Goal: Transaction & Acquisition: Purchase product/service

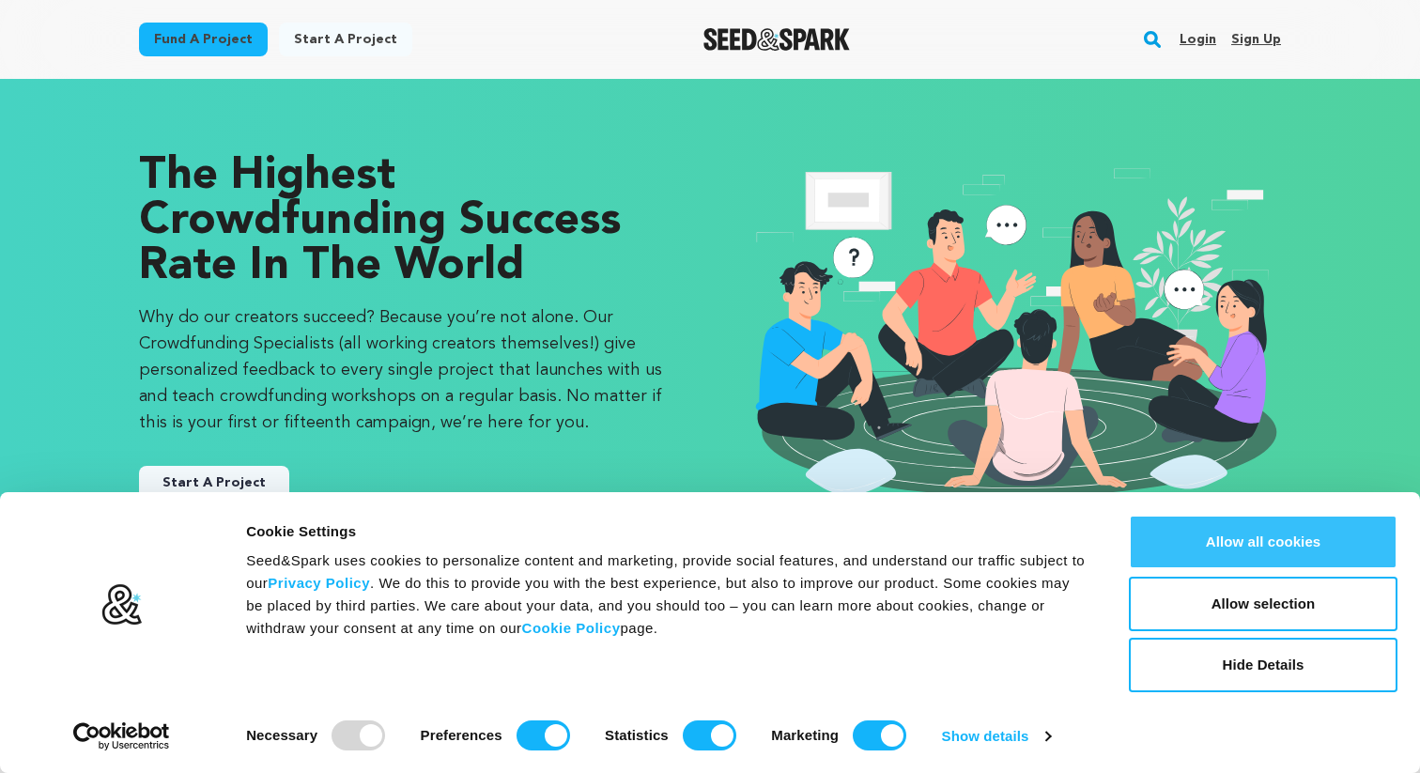
click at [1295, 538] on button "Allow all cookies" at bounding box center [1263, 542] width 269 height 54
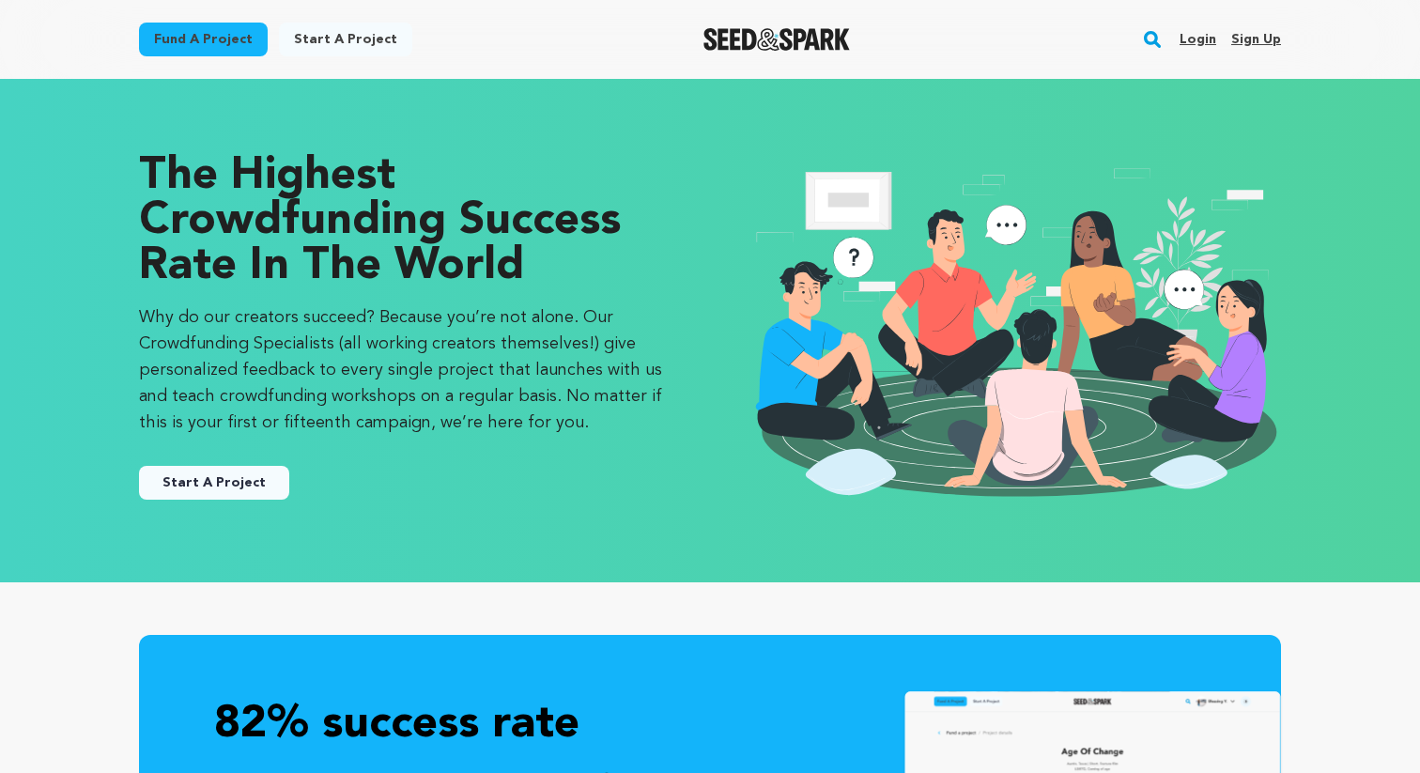
click at [791, 42] on img "Seed&Spark Homepage" at bounding box center [777, 39] width 147 height 23
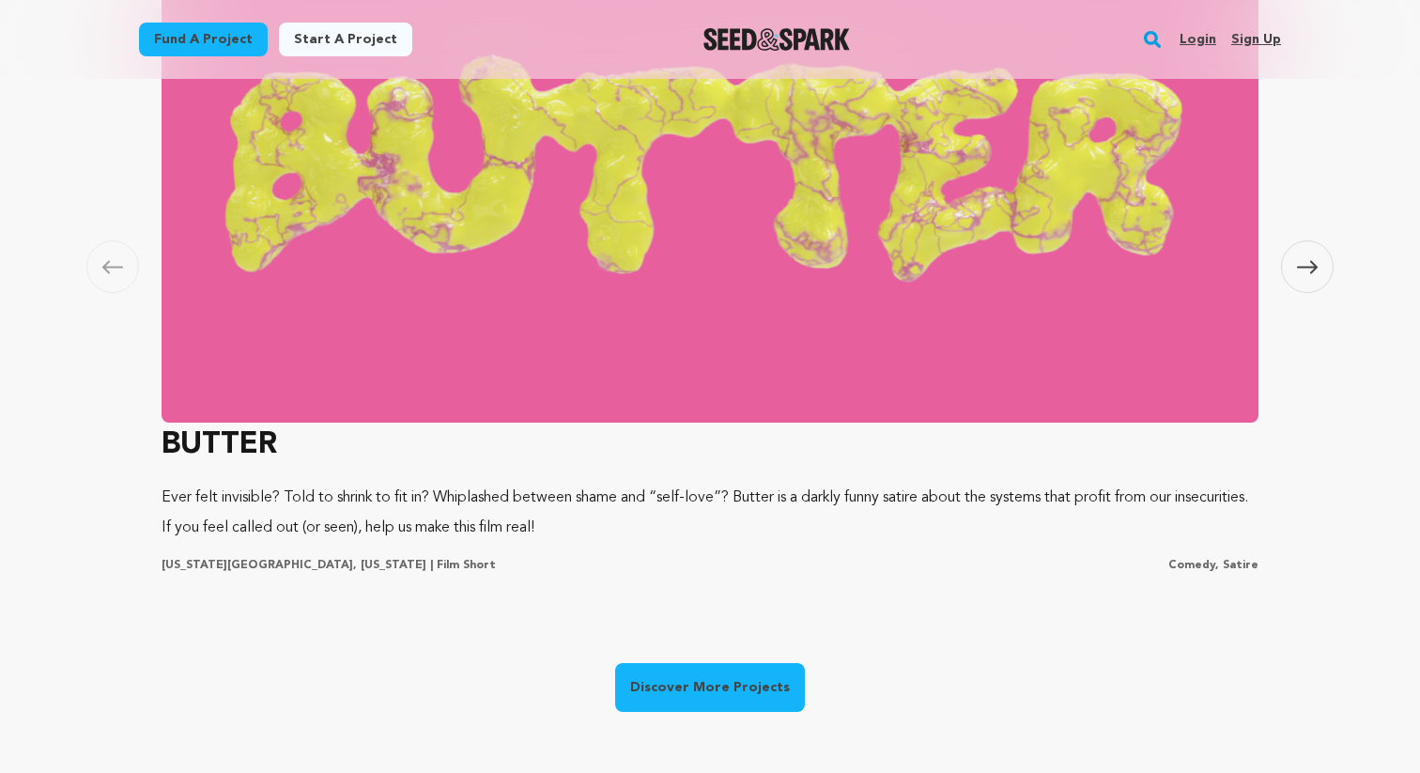
click at [683, 675] on link "Discover More Projects" at bounding box center [710, 687] width 190 height 49
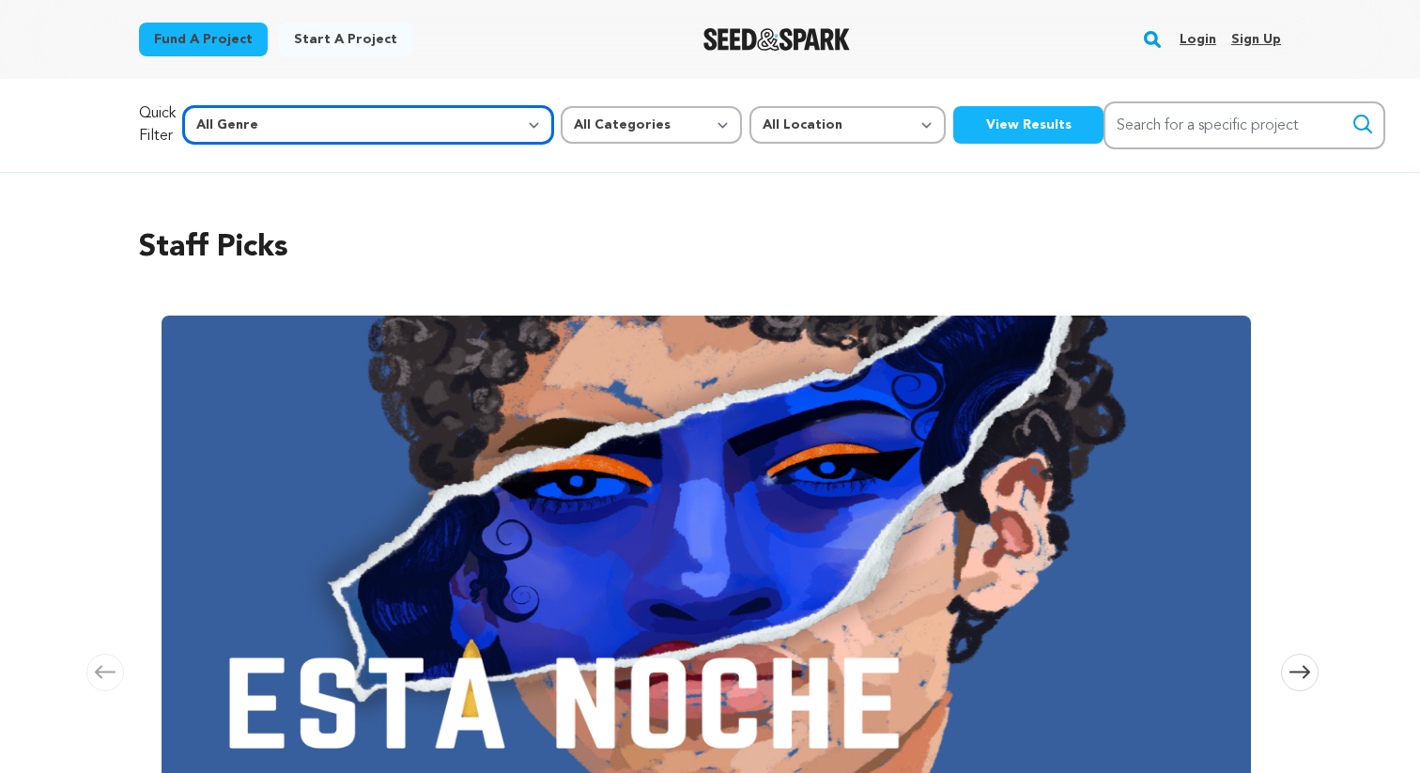
click at [331, 130] on select "All Genre Action Adventure Afrobeat Alternative Ambient Animation Bebop Big Ban…" at bounding box center [368, 125] width 370 height 38
select select "11303"
click at [224, 106] on select "All Genre Action Adventure Afrobeat Alternative Ambient Animation Bebop Big Ban…" at bounding box center [368, 125] width 370 height 38
click at [954, 124] on button "View Results" at bounding box center [1029, 125] width 150 height 38
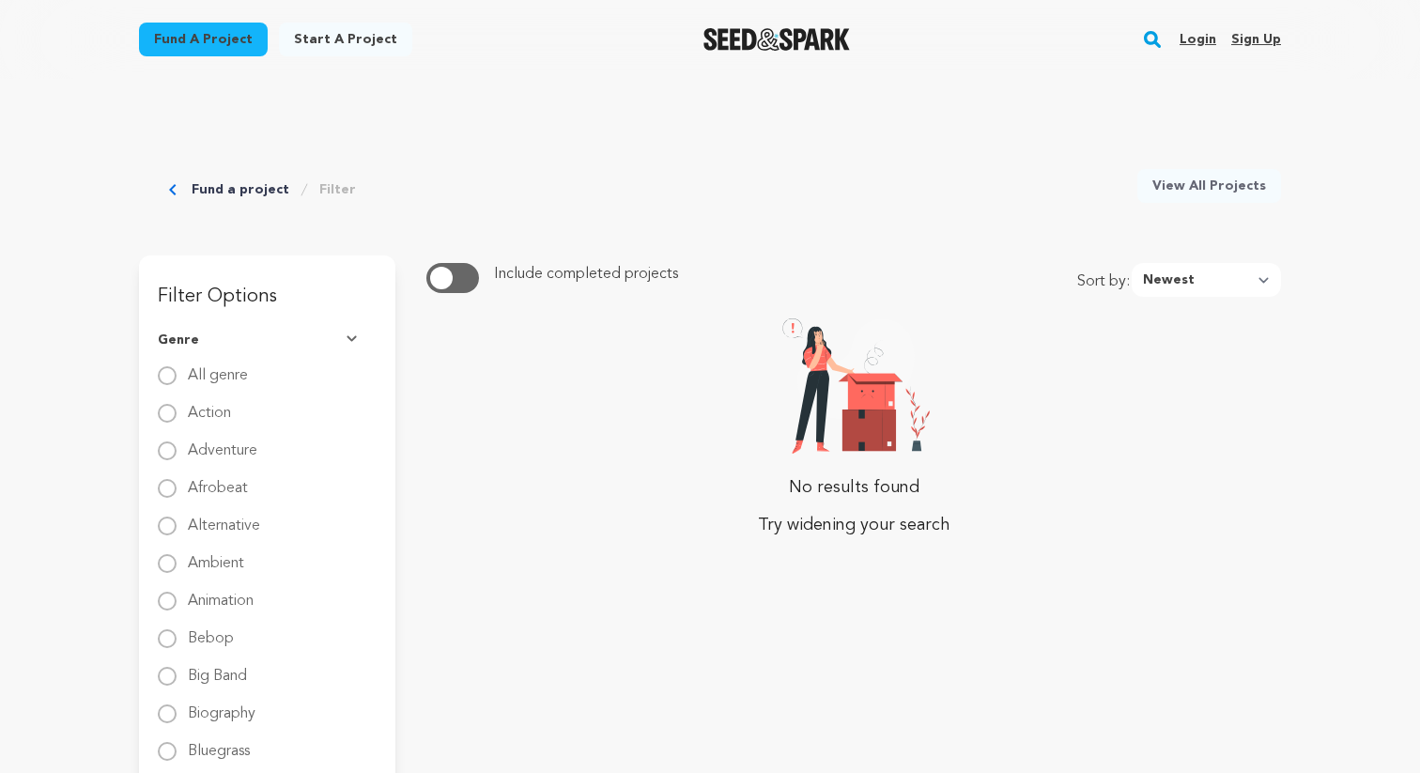
click at [443, 284] on span "button" at bounding box center [441, 278] width 23 height 23
click at [453, 274] on span "button" at bounding box center [460, 278] width 23 height 23
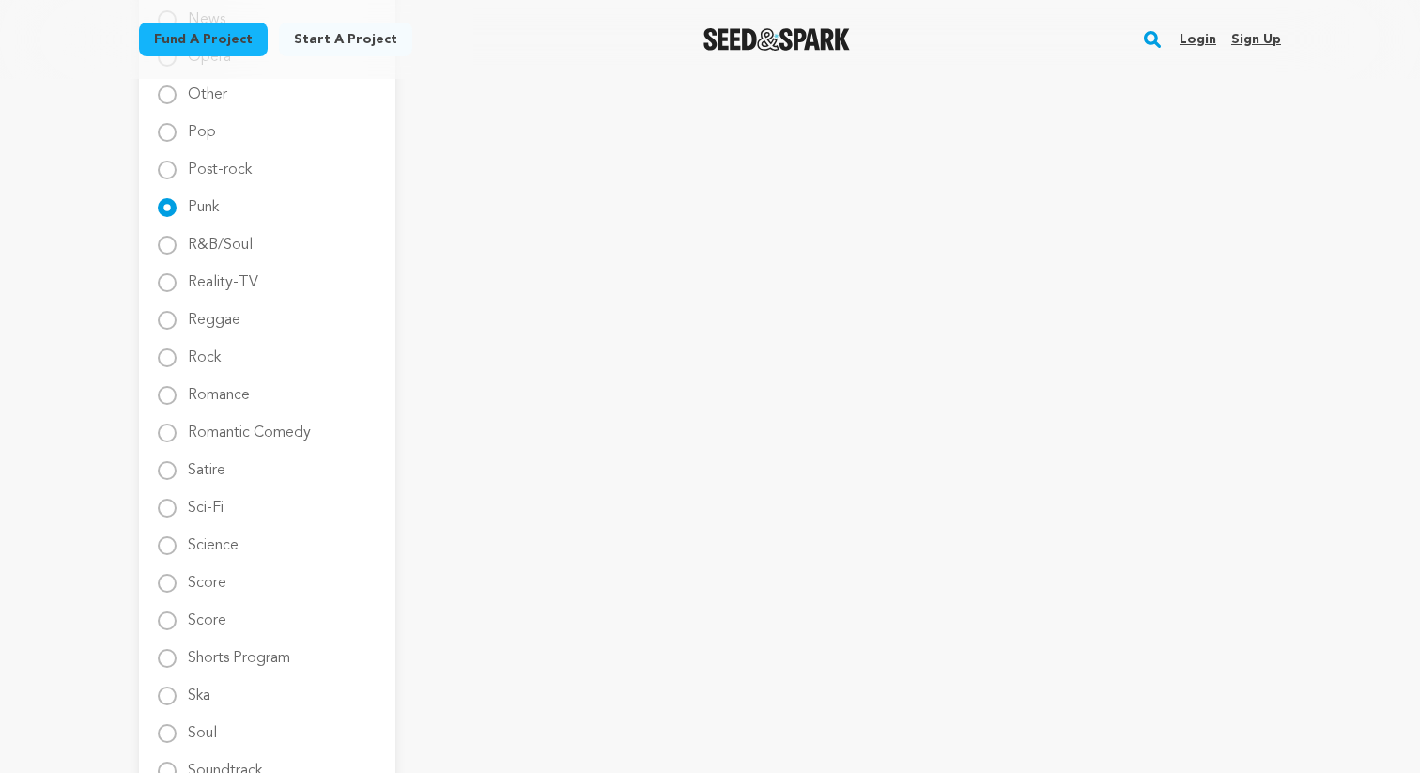
scroll to position [2282, 0]
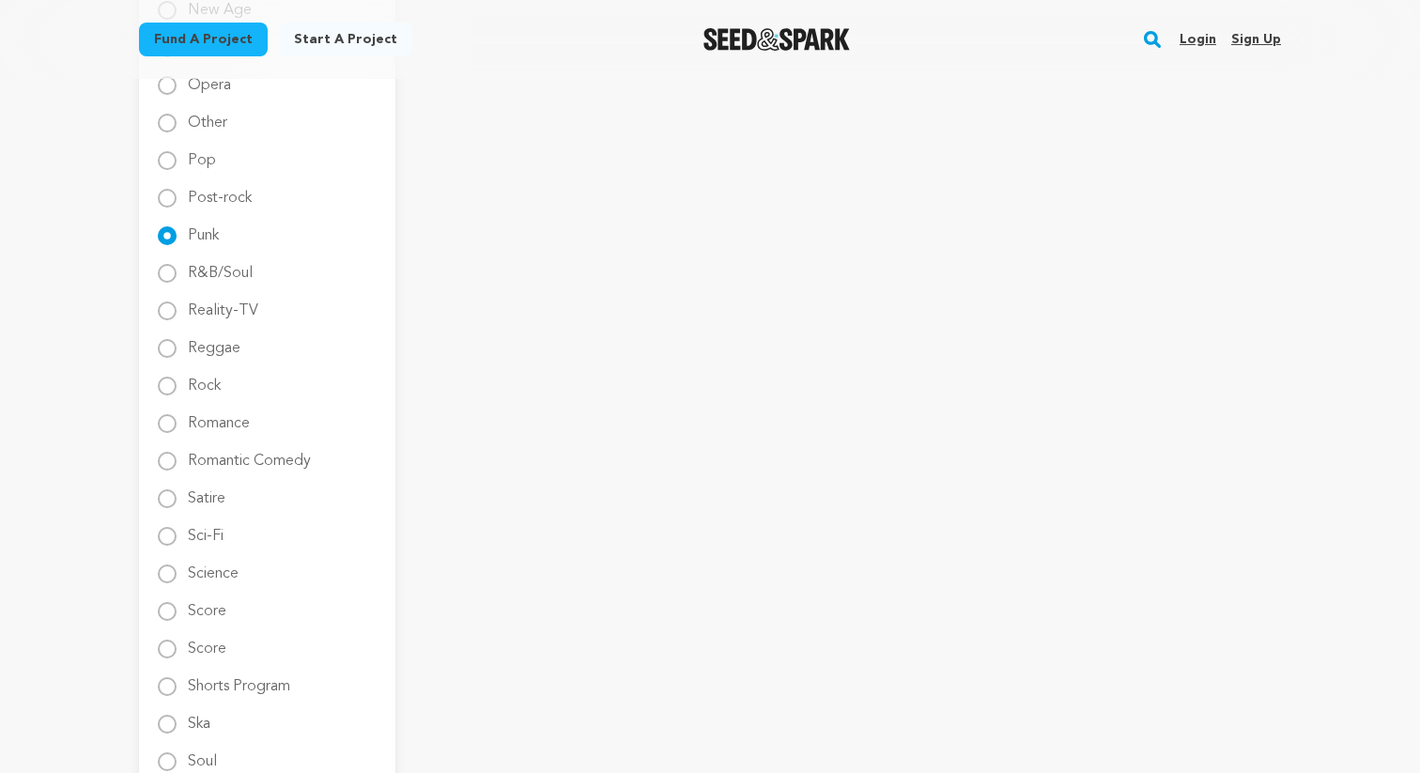
click at [197, 160] on label "Pop" at bounding box center [202, 153] width 28 height 30
click at [177, 160] on input "Pop" at bounding box center [167, 160] width 19 height 19
radio input "true"
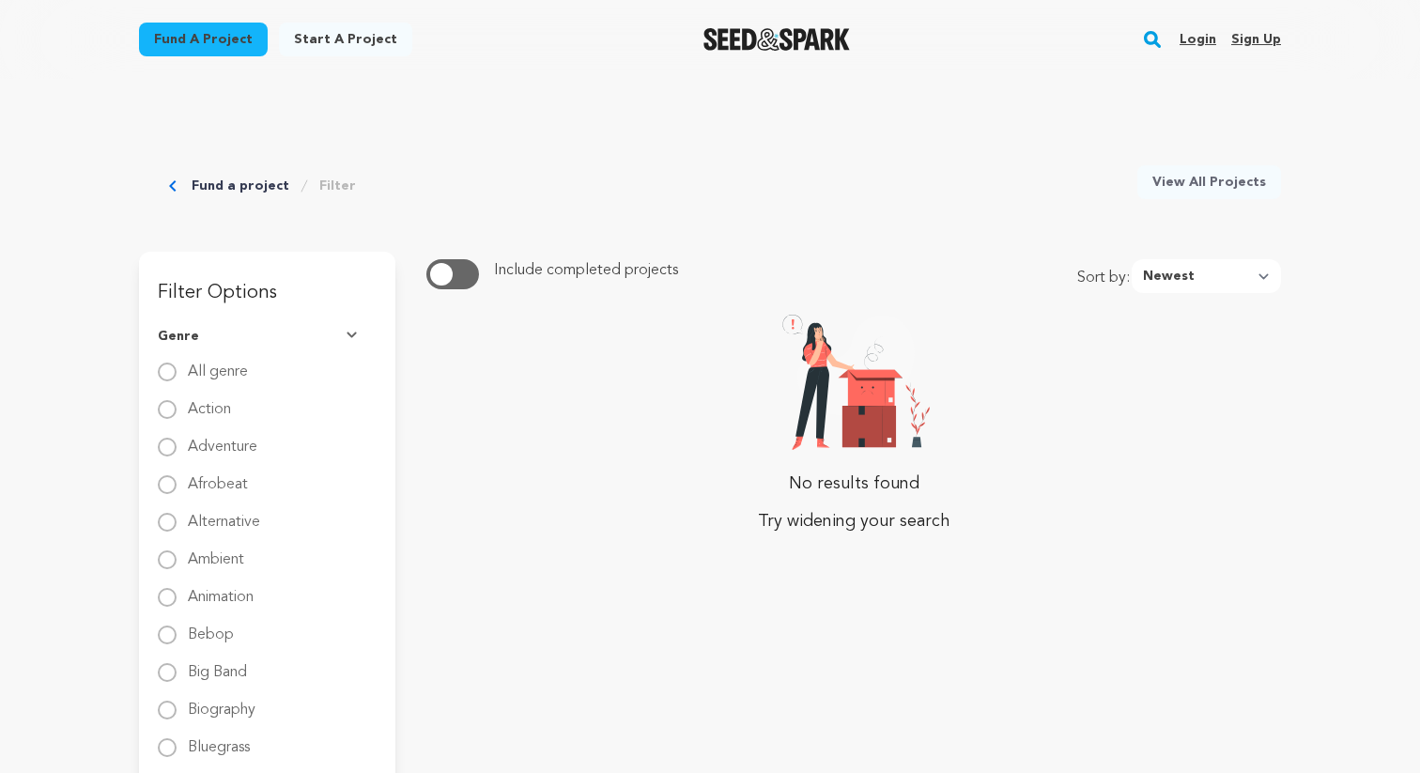
scroll to position [0, 0]
click at [463, 286] on button "button" at bounding box center [453, 278] width 53 height 30
click at [463, 286] on span "button" at bounding box center [460, 278] width 23 height 23
click at [246, 380] on label "All genre" at bounding box center [218, 368] width 60 height 30
click at [177, 380] on input "All genre" at bounding box center [167, 375] width 19 height 19
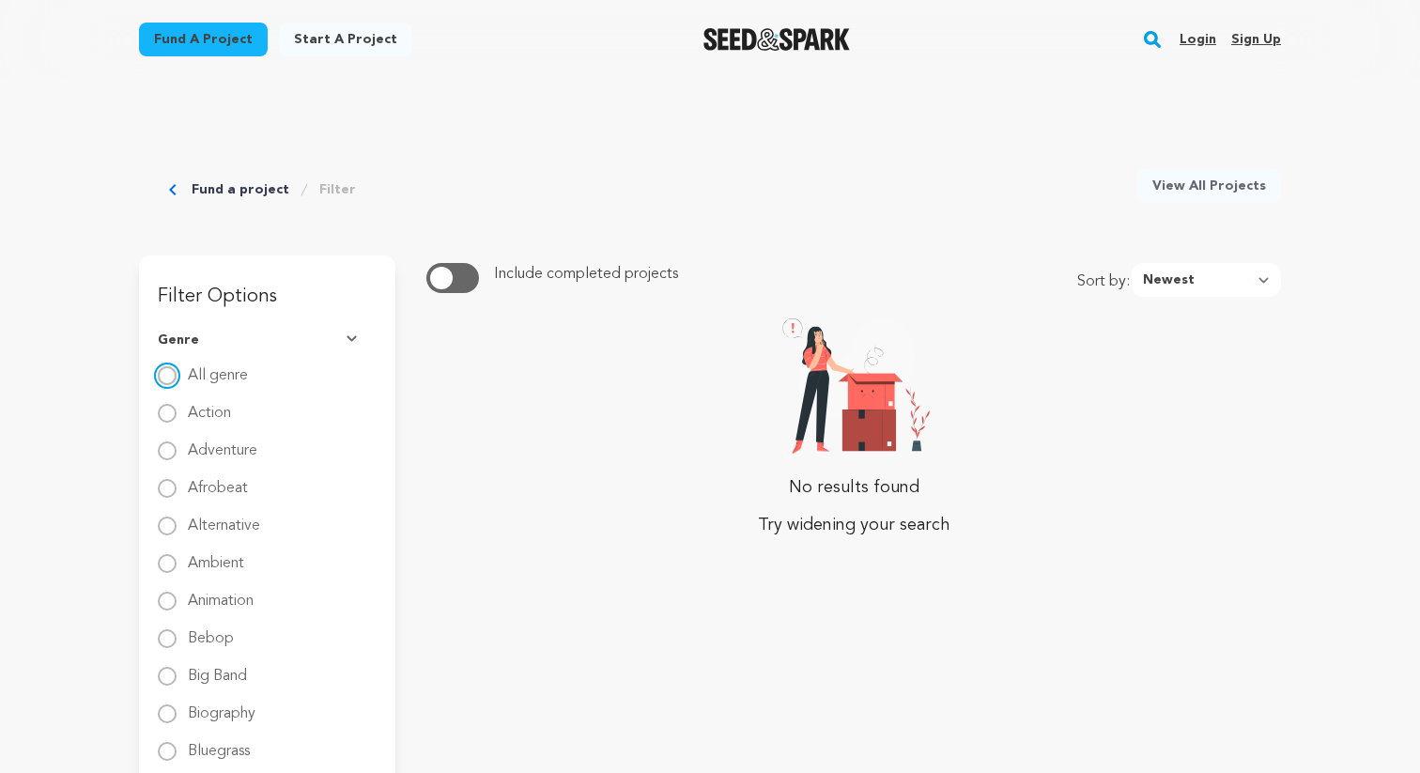
radio input "true"
click at [436, 278] on span "button" at bounding box center [441, 278] width 23 height 23
click at [436, 278] on button "button" at bounding box center [453, 278] width 53 height 30
click at [453, 287] on button "button" at bounding box center [453, 278] width 53 height 30
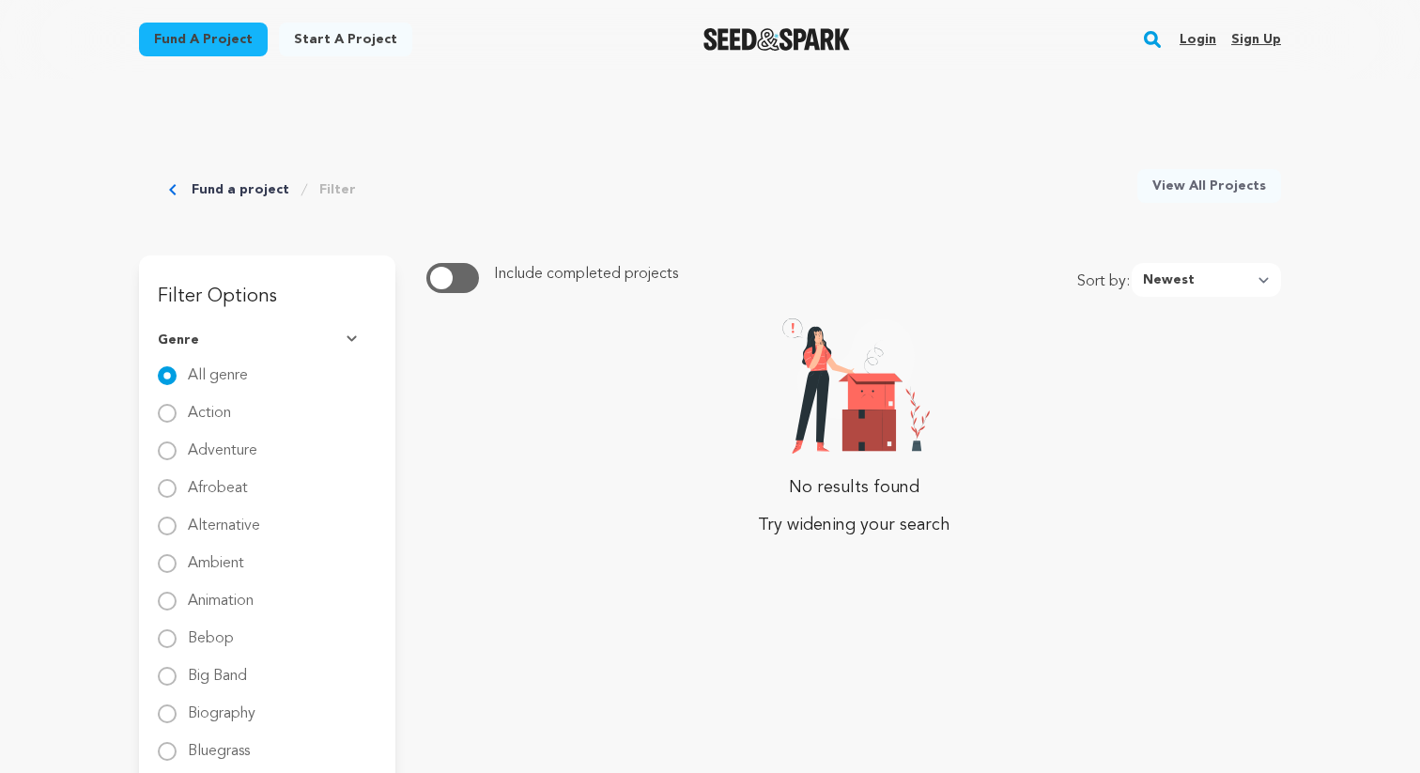
click at [248, 189] on link "Fund a project" at bounding box center [241, 189] width 98 height 19
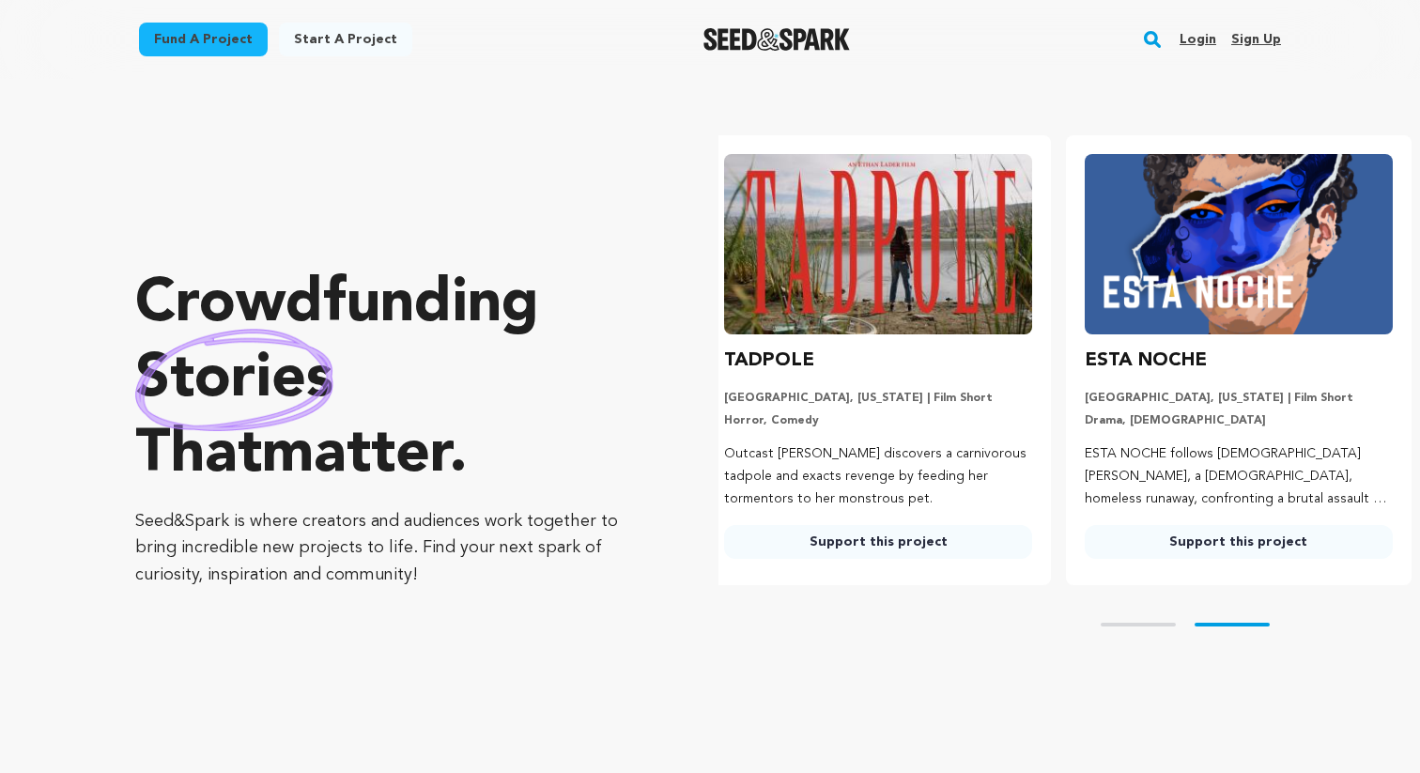
scroll to position [0, 375]
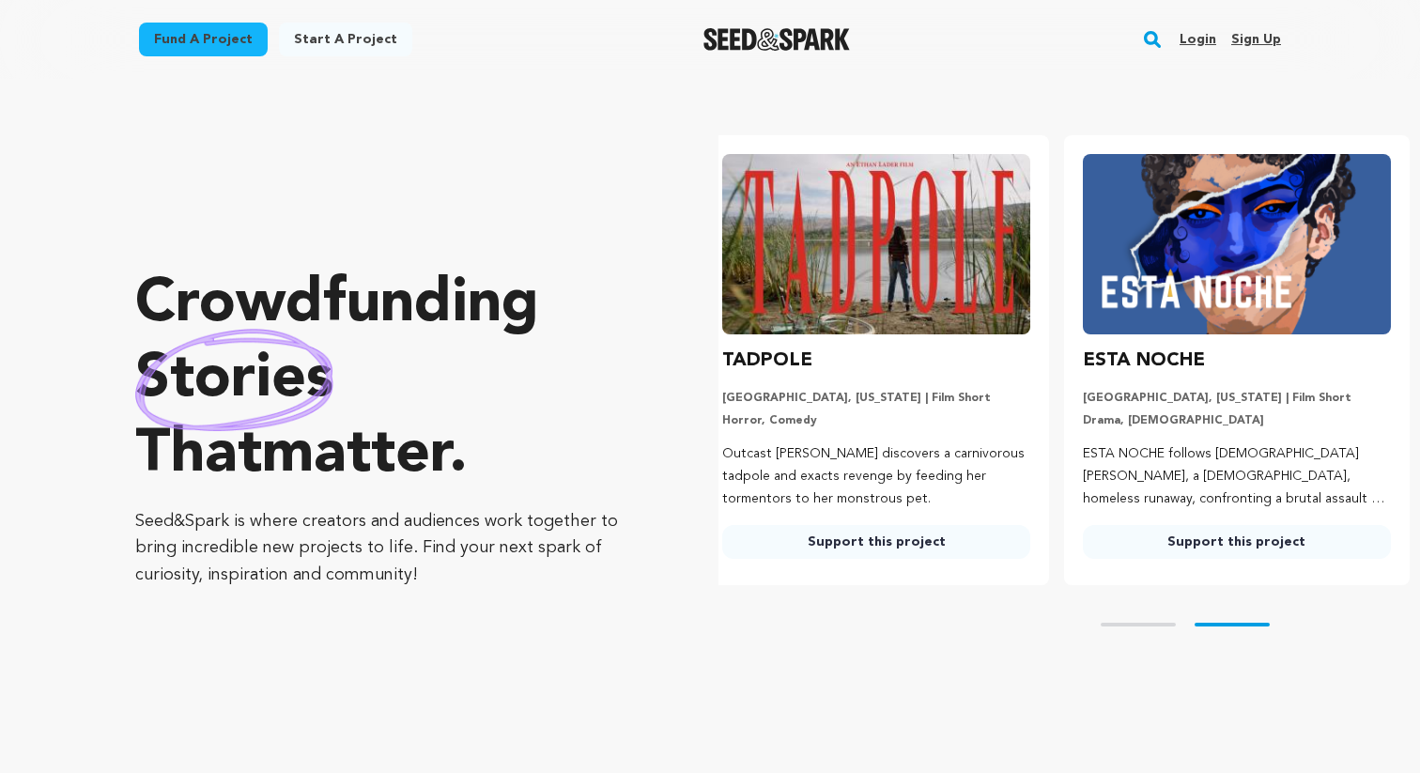
click at [195, 52] on link "Fund a project" at bounding box center [203, 40] width 129 height 34
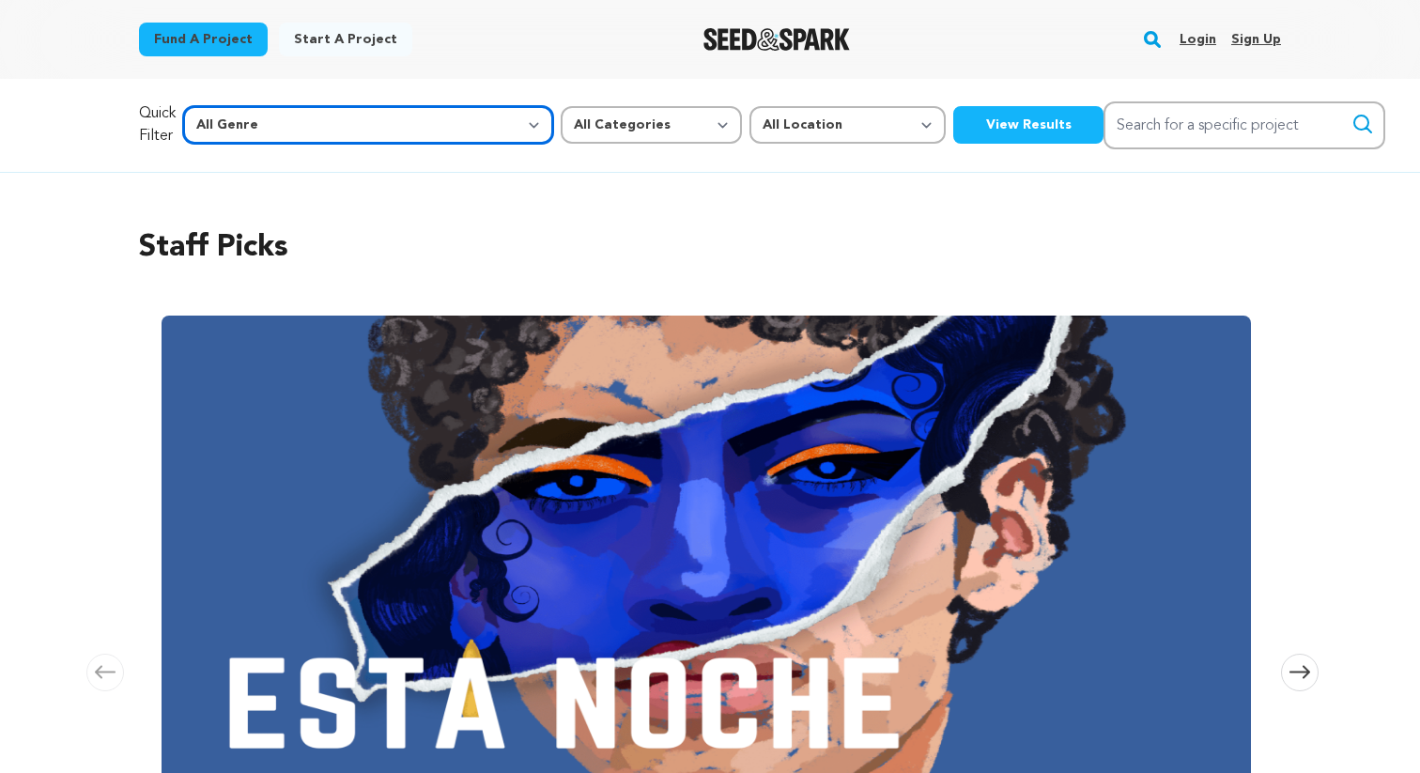
click at [365, 122] on select "All Genre Action Adventure Afrobeat Alternative Ambient Animation Bebop Big Ban…" at bounding box center [368, 125] width 370 height 38
select select "1068"
click at [224, 106] on select "All Genre Action Adventure Afrobeat Alternative Ambient Animation Bebop Big Ban…" at bounding box center [368, 125] width 370 height 38
click at [954, 120] on button "View Results" at bounding box center [1029, 125] width 150 height 38
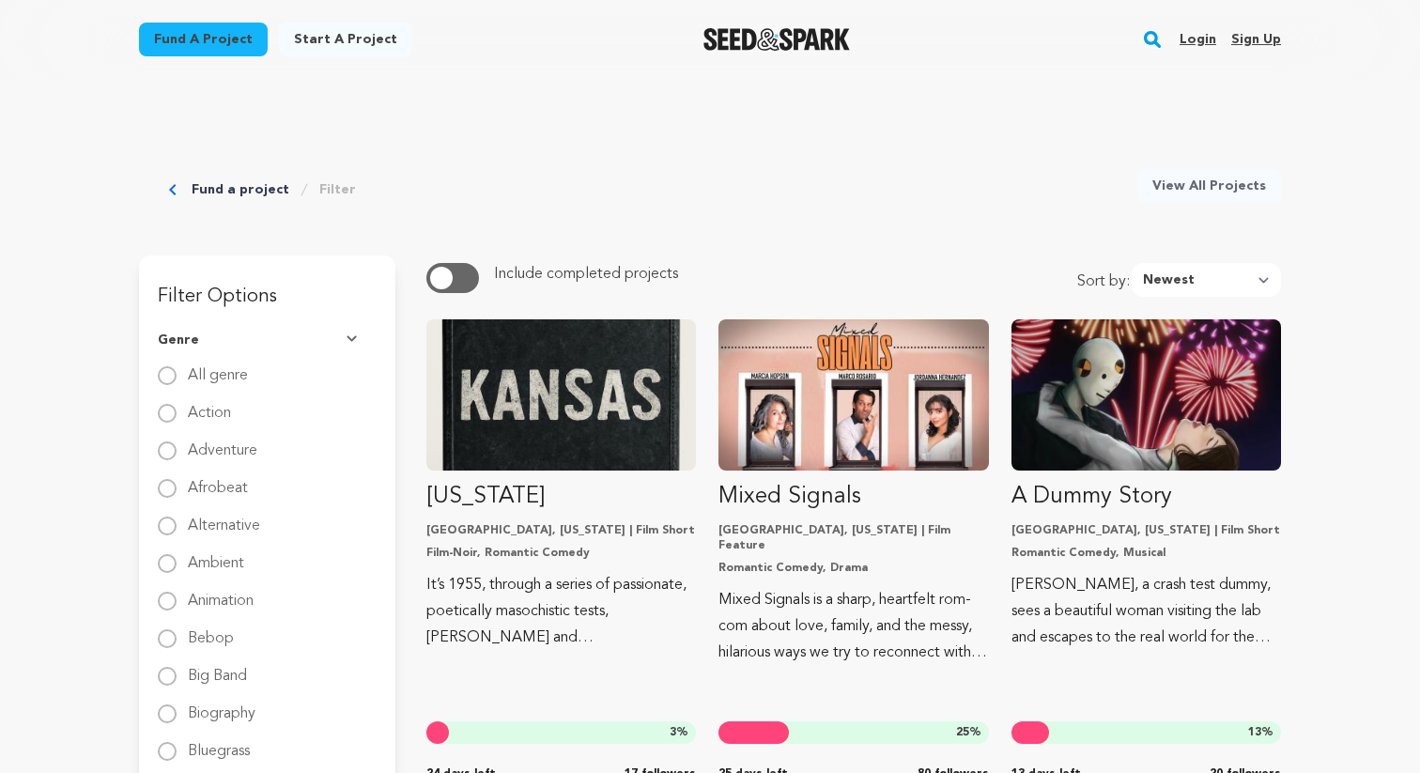
click at [469, 271] on button "button" at bounding box center [453, 278] width 53 height 30
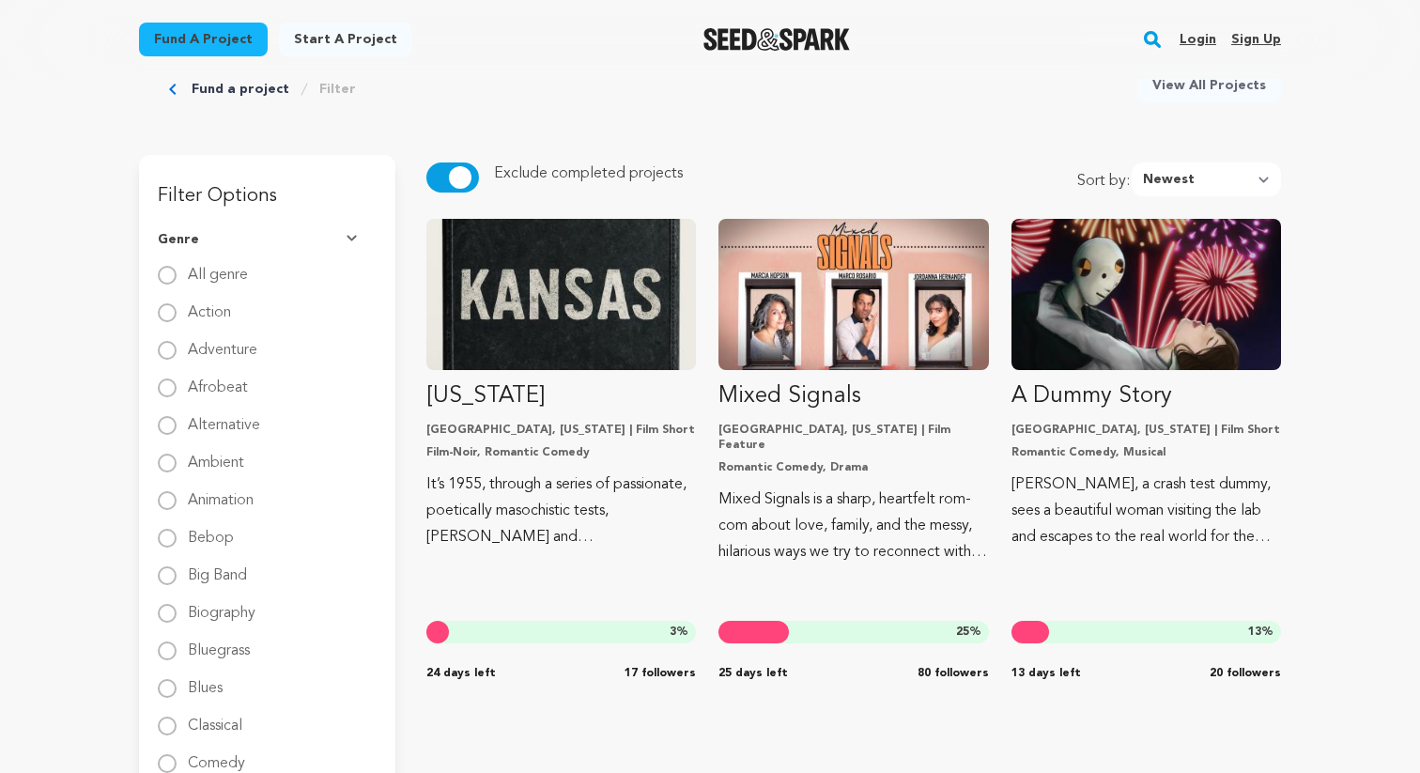
scroll to position [102, 0]
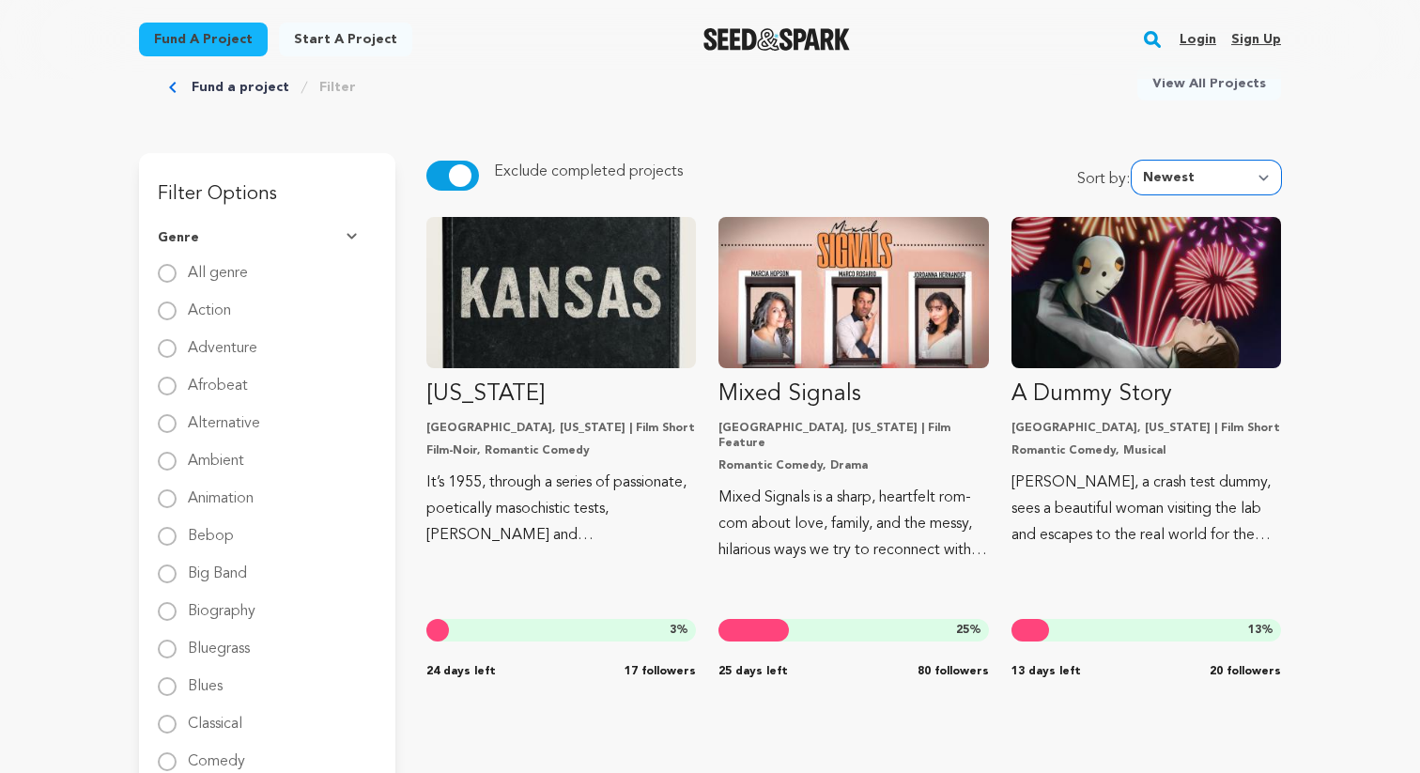
click at [1197, 179] on select "Newest Most Popular Most Funded Trending Now Ending Now Amount Raised" at bounding box center [1206, 178] width 149 height 34
select select "trending_now"
click at [1138, 161] on select "Newest Most Popular Most Funded Trending Now Ending Now Amount Raised" at bounding box center [1206, 178] width 149 height 34
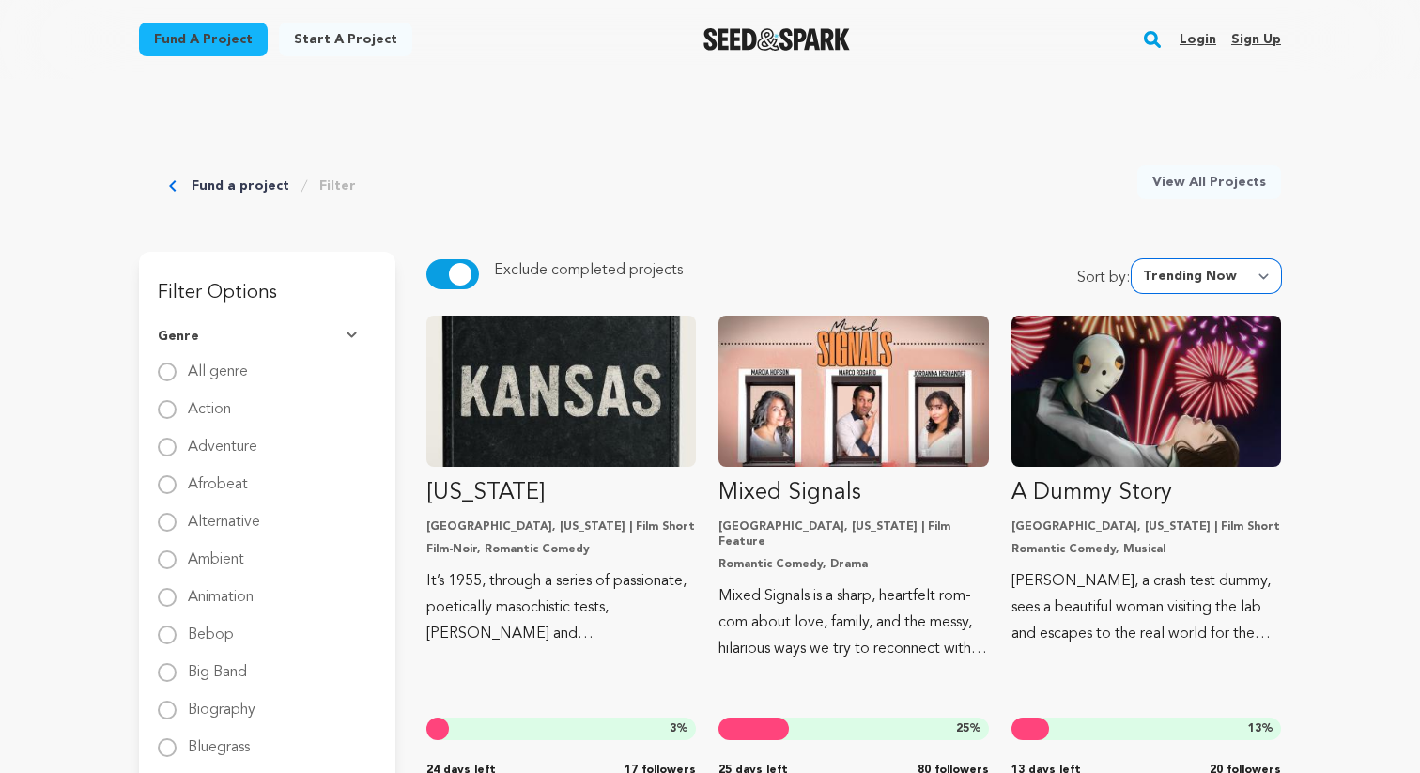
scroll to position [0, 0]
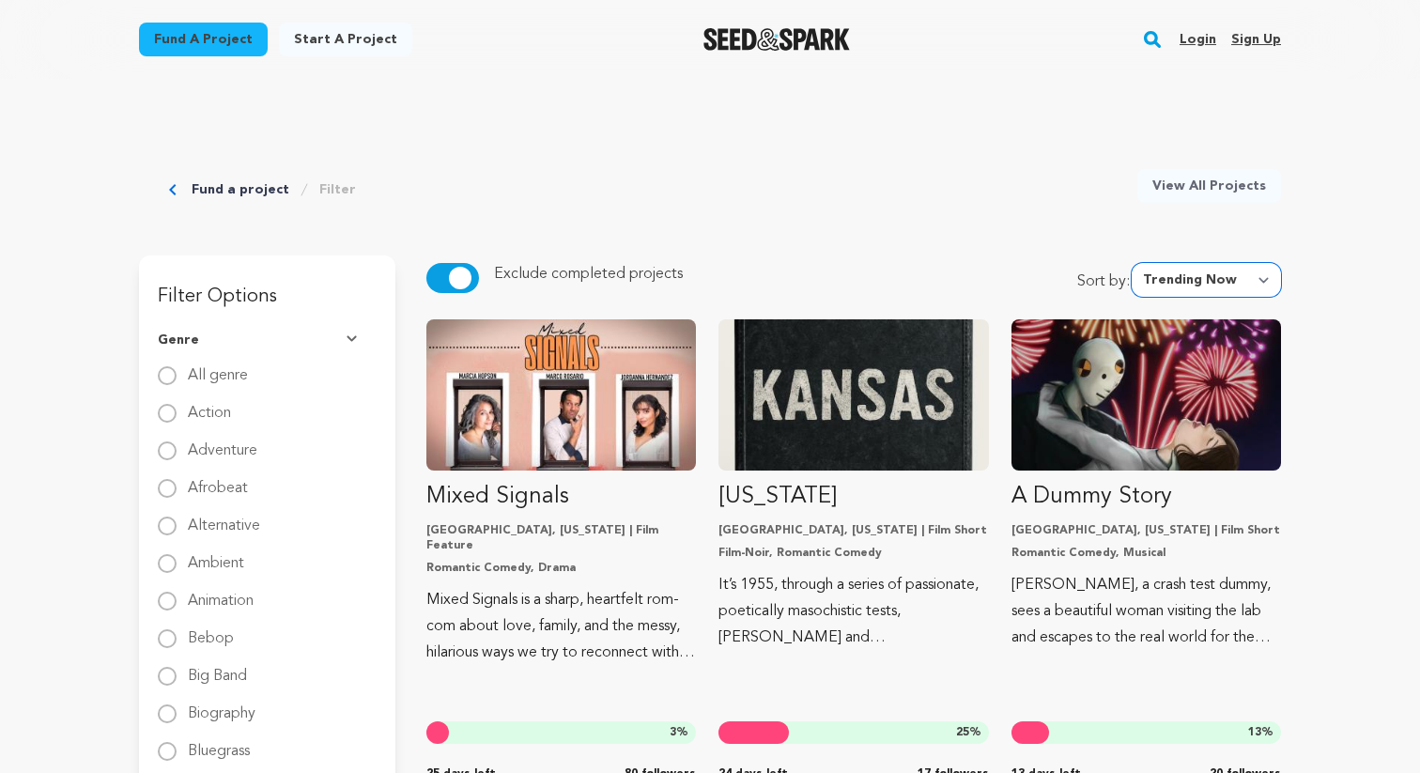
click at [1185, 287] on select "Newest Most Popular Most Funded Trending Now Ending Now Amount Raised" at bounding box center [1206, 280] width 149 height 34
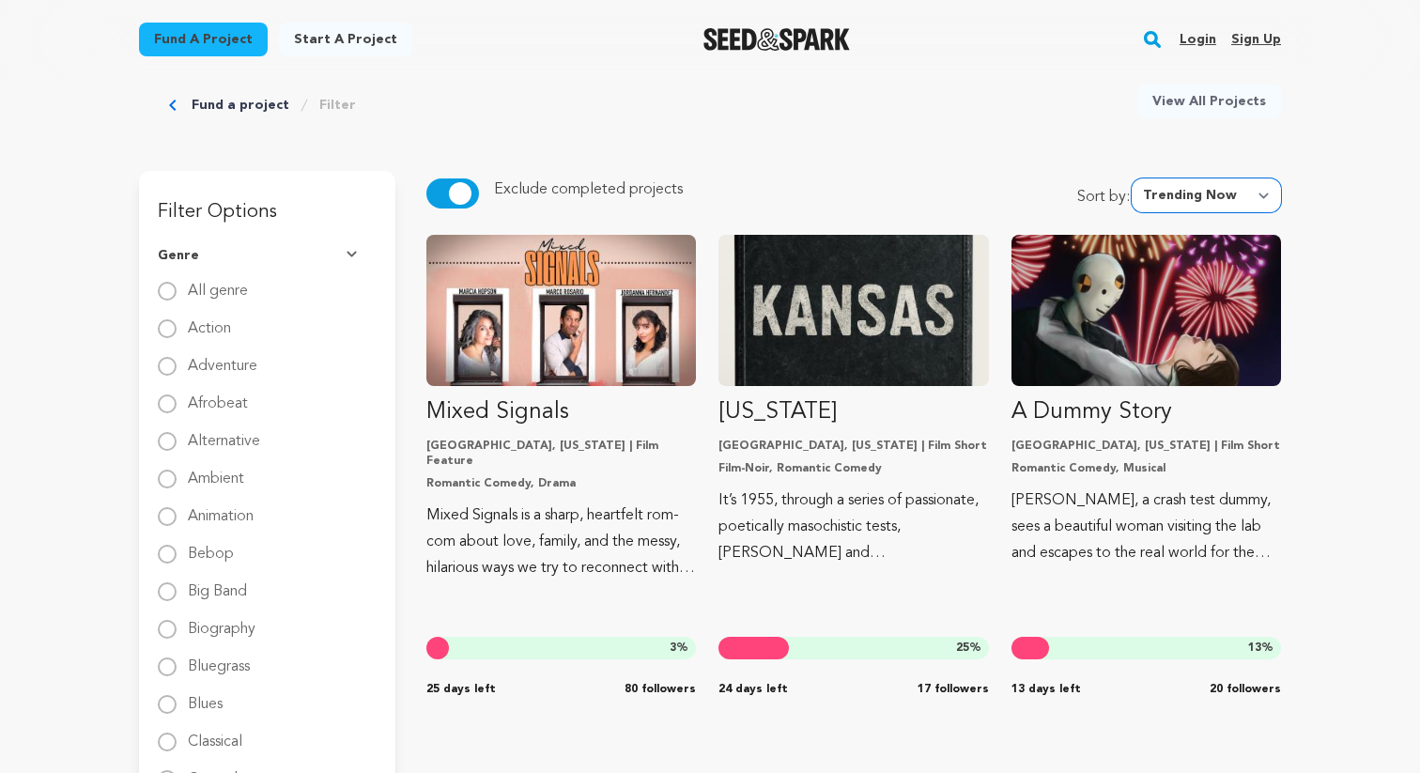
scroll to position [96, 0]
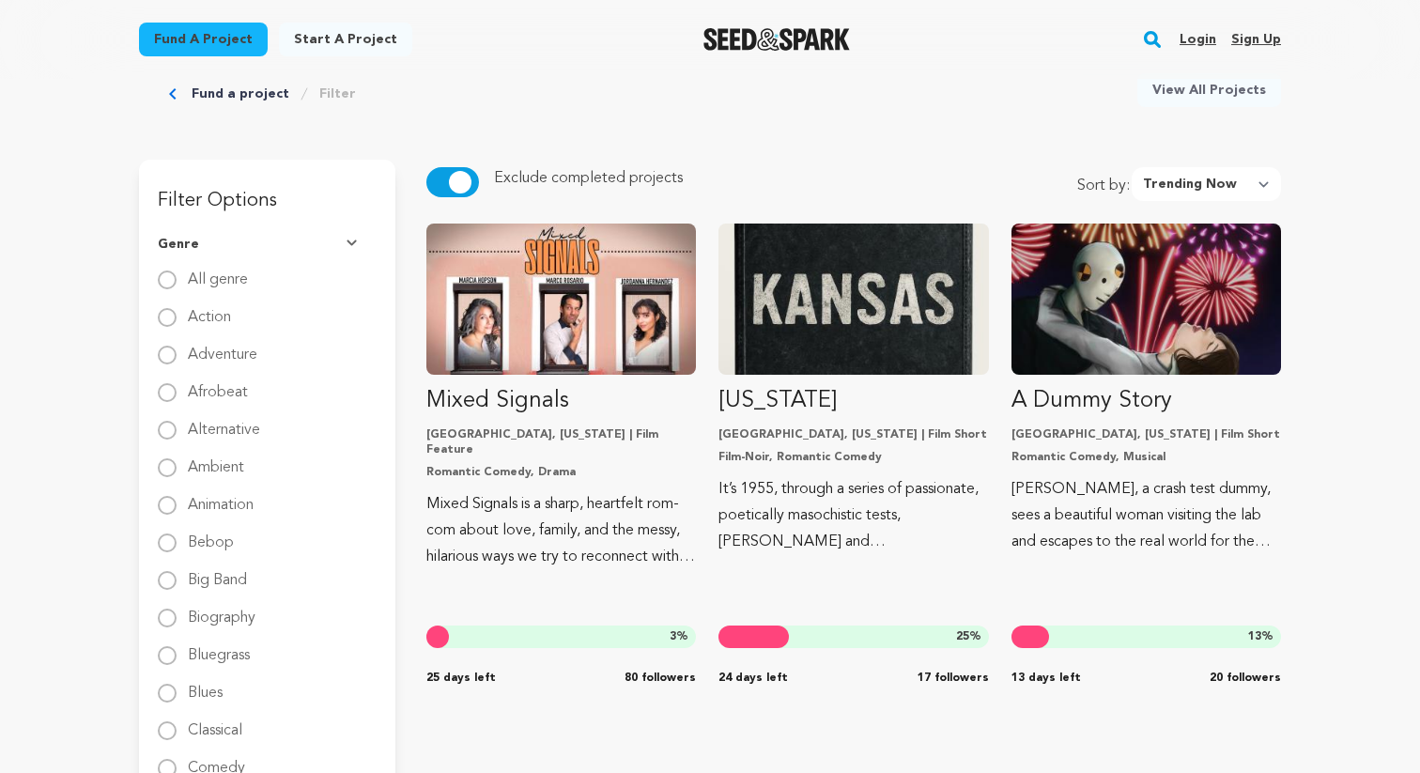
click at [447, 178] on button "button" at bounding box center [453, 182] width 53 height 30
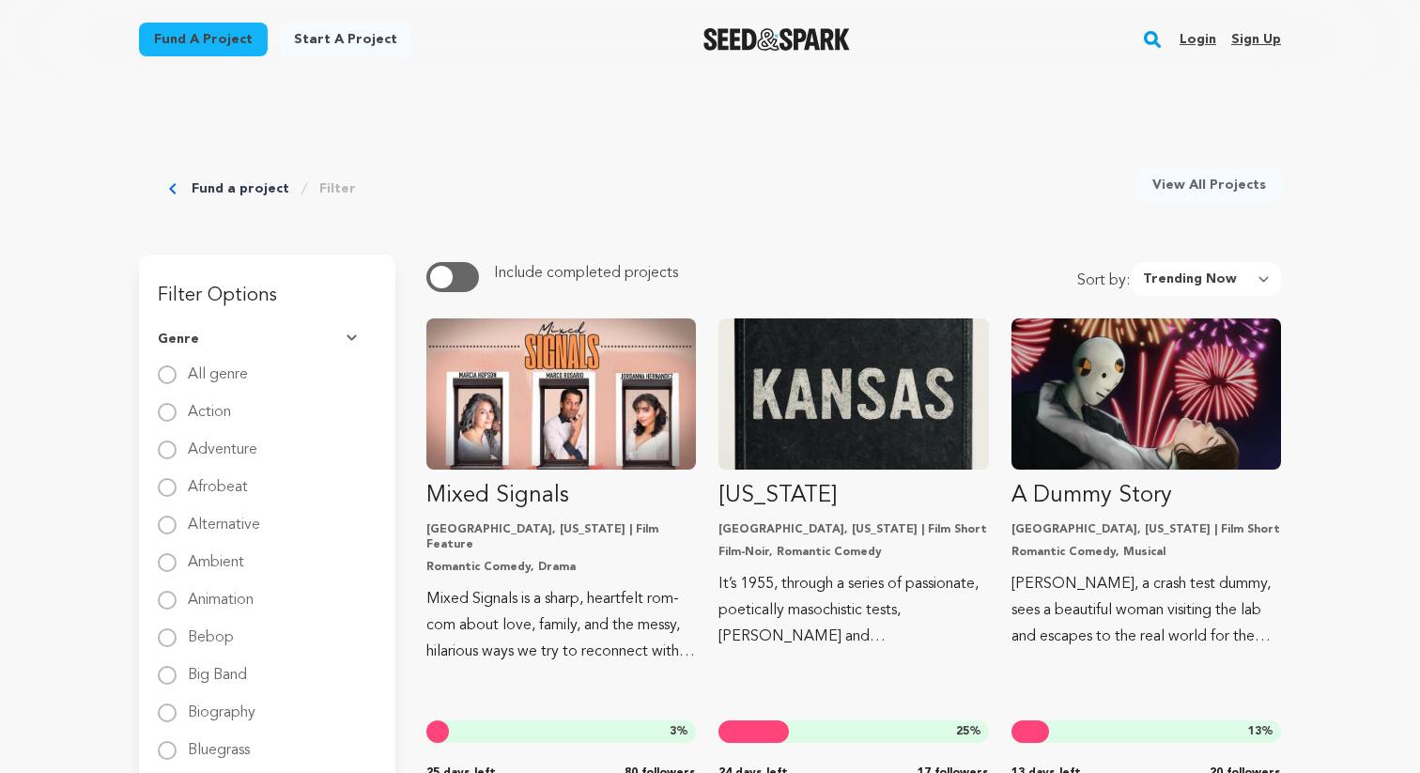
scroll to position [0, 0]
